Goal: Find specific page/section: Find specific page/section

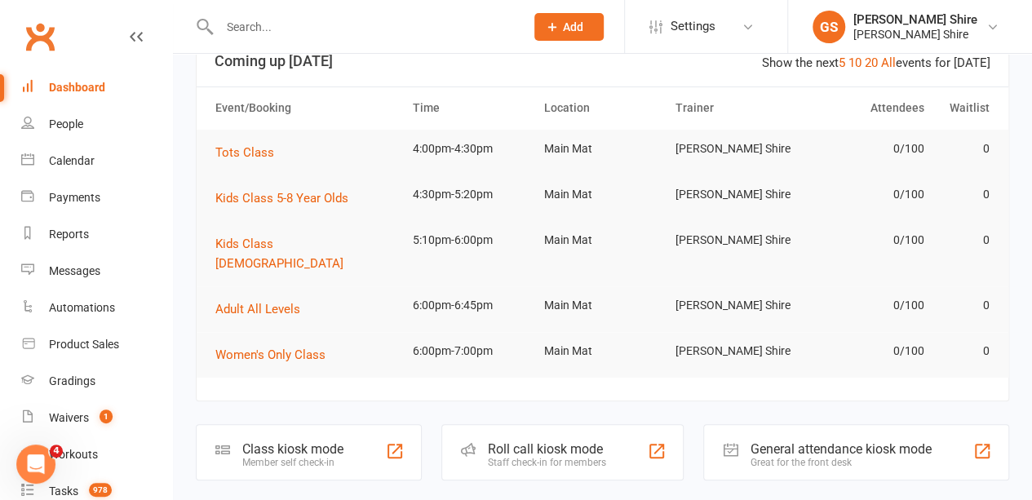
click at [297, 28] on input "text" at bounding box center [364, 27] width 299 height 23
paste input "[PERSON_NAME]"
type input "[PERSON_NAME]"
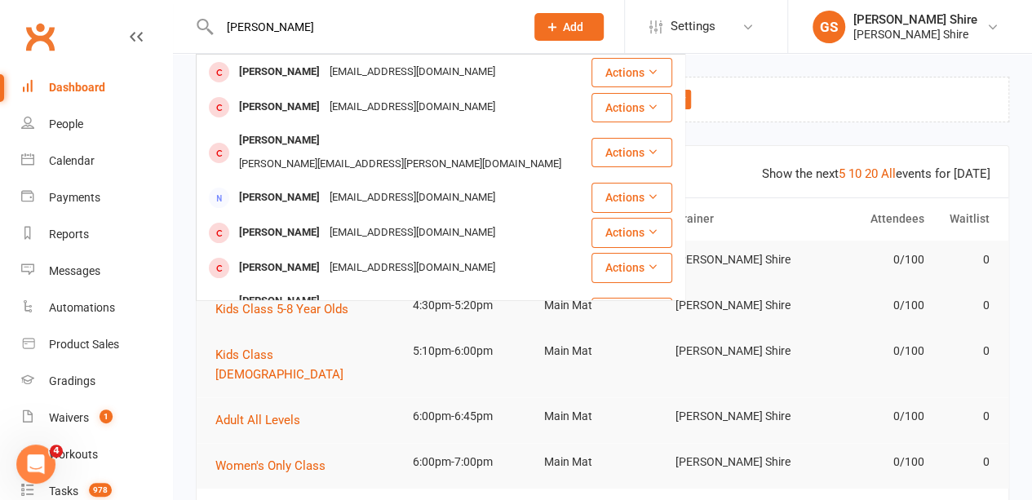
drag, startPoint x: 319, startPoint y: 25, endPoint x: 221, endPoint y: 23, distance: 97.9
click at [221, 23] on input "[PERSON_NAME]" at bounding box center [364, 27] width 299 height 23
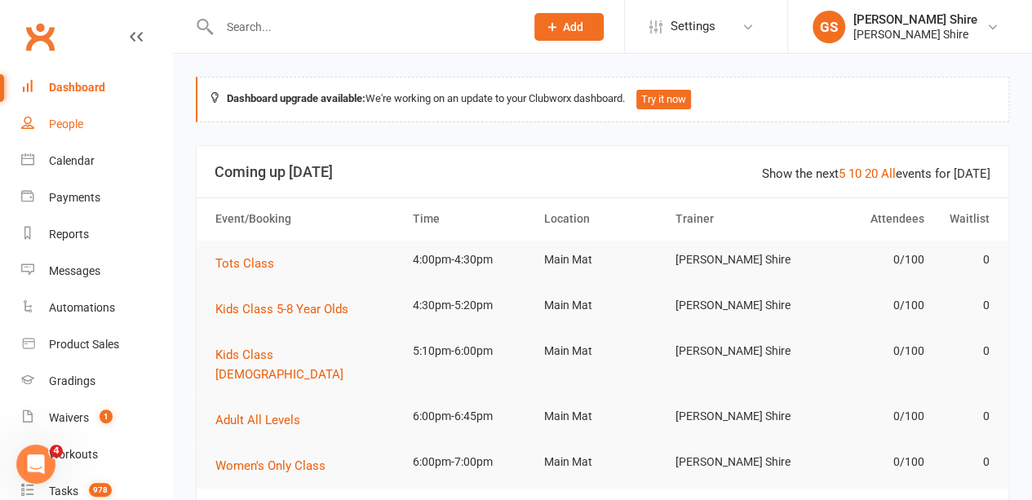
click at [75, 131] on link "People" at bounding box center [96, 124] width 151 height 37
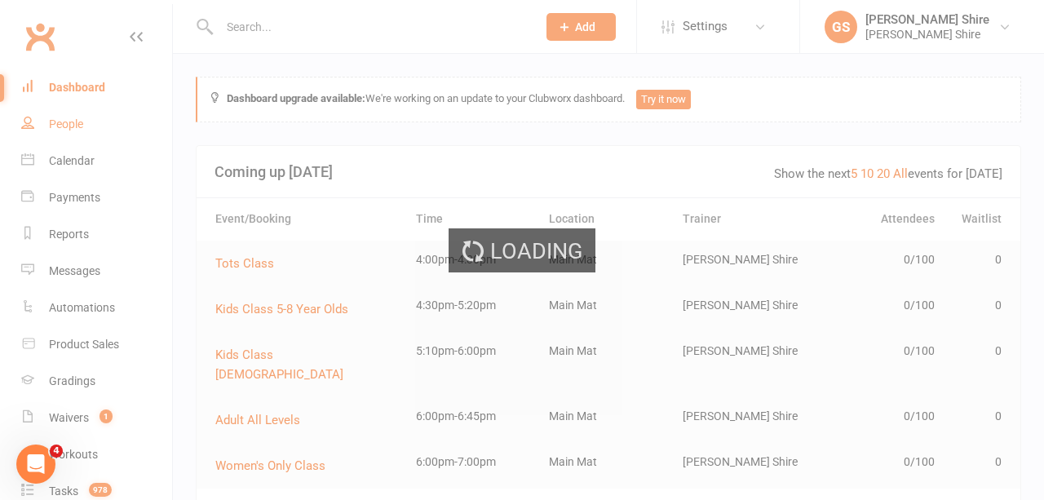
select select "100"
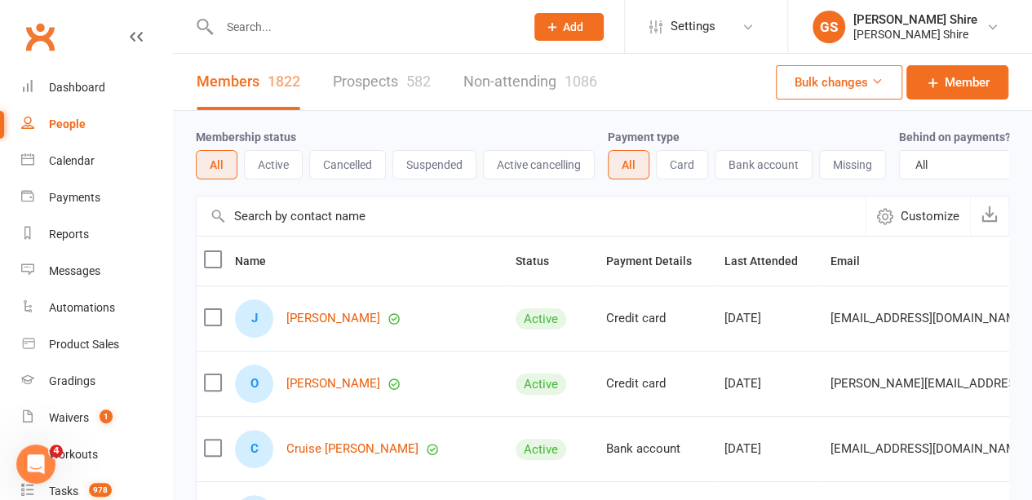
click at [64, 126] on div "People" at bounding box center [67, 123] width 37 height 13
click at [75, 128] on div "People" at bounding box center [67, 123] width 37 height 13
